Goal: Information Seeking & Learning: Learn about a topic

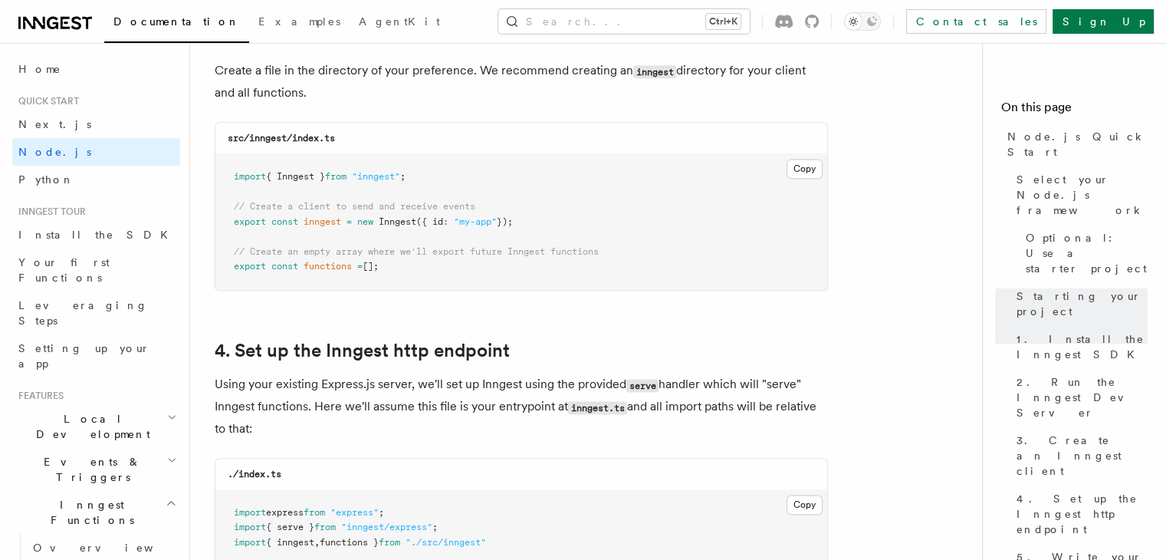
scroll to position [2052, 0]
click at [805, 168] on button "Copy Copied" at bounding box center [805, 169] width 36 height 20
click at [48, 80] on link "Home" at bounding box center [96, 69] width 168 height 28
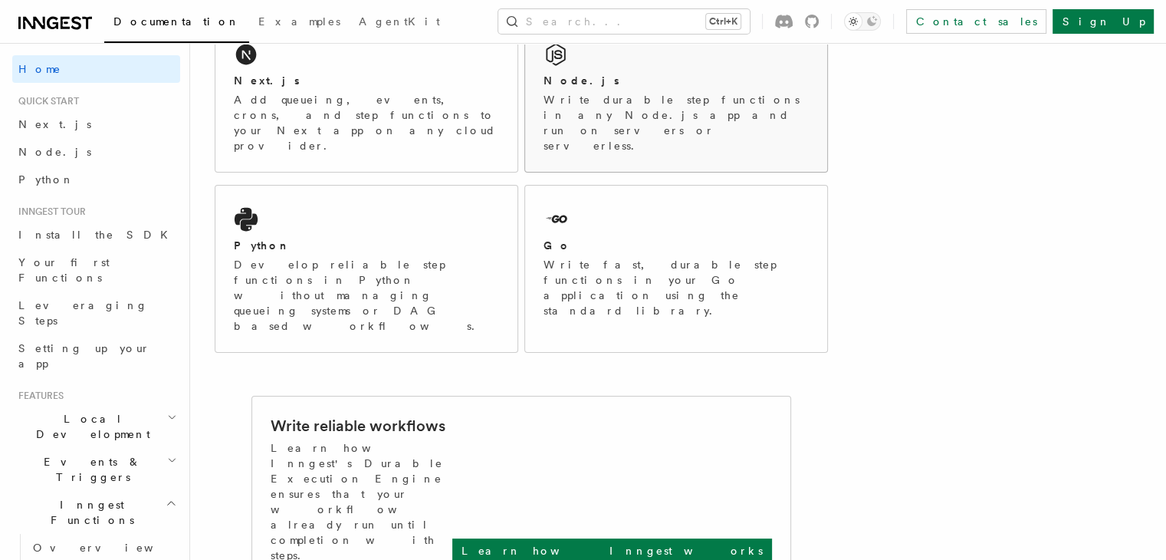
scroll to position [274, 0]
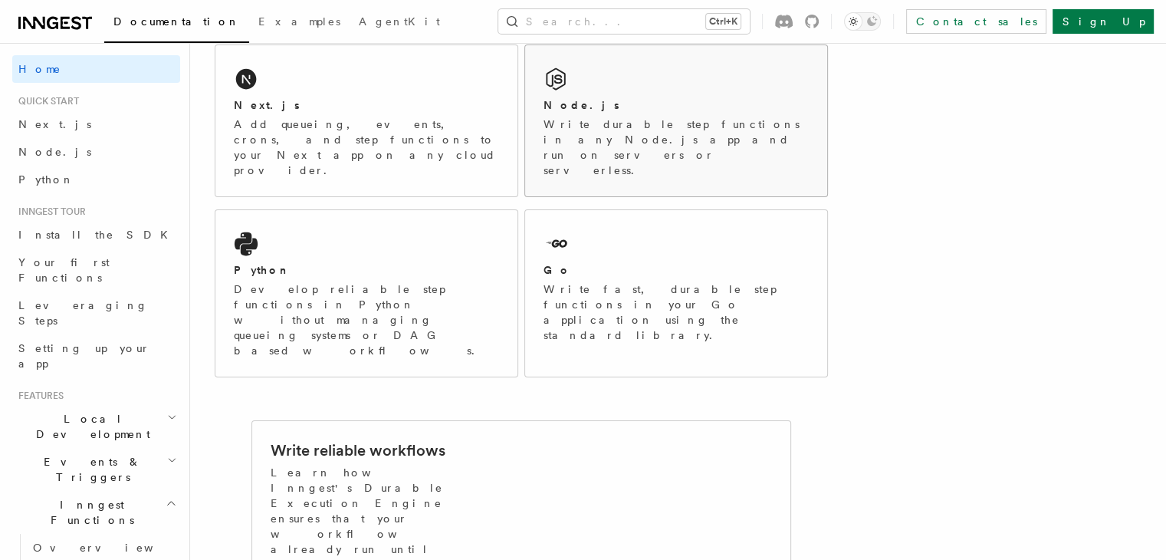
click at [685, 118] on p "Write durable step functions in any Node.js app and run on servers or serverles…" at bounding box center [676, 147] width 265 height 61
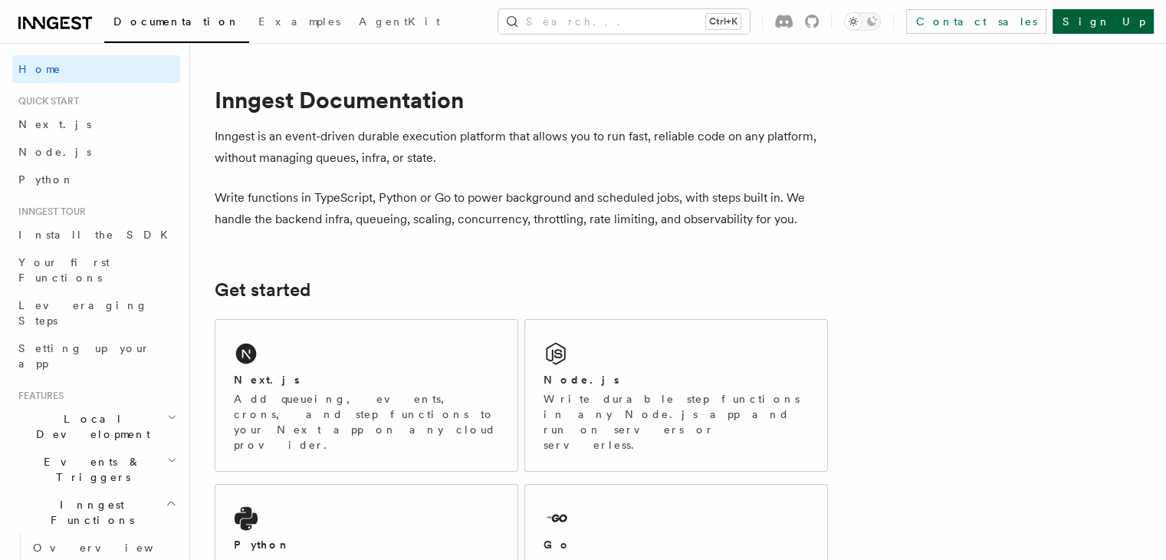
click at [1120, 19] on link "Sign Up" at bounding box center [1103, 21] width 101 height 25
